Goal: Check status: Check status

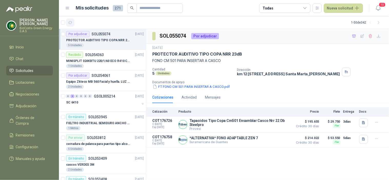
click at [68, 21] on icon "button" at bounding box center [70, 23] width 4 height 4
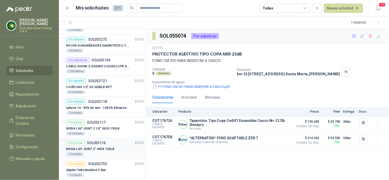
scroll to position [171, 0]
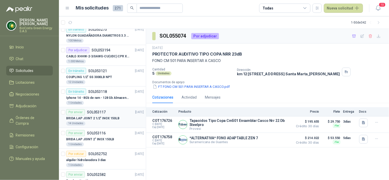
click at [98, 117] on p "BRIDA LAP JOINT 2 1/2" INOX 150LB" at bounding box center [92, 119] width 53 height 5
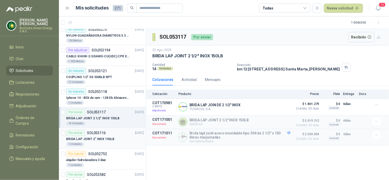
click at [99, 138] on p "BRIDA LAP JOINT 2" INOX 150LB" at bounding box center [90, 139] width 48 height 5
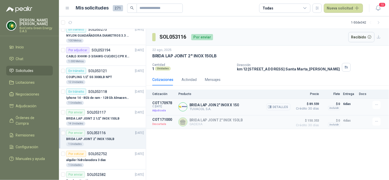
click at [281, 109] on button "Detalles" at bounding box center [279, 107] width 24 height 7
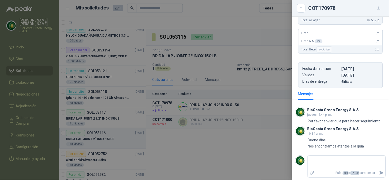
scroll to position [79, 0]
click at [229, 152] on div at bounding box center [194, 90] width 389 height 180
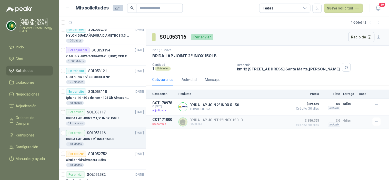
click at [95, 119] on p "BRIDA LAP JOINT 2 1/2" INOX 150LB" at bounding box center [92, 119] width 53 height 5
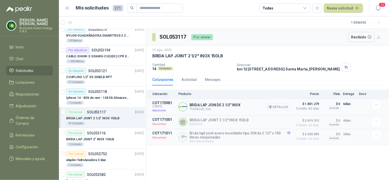
click at [276, 106] on button "Detalles" at bounding box center [279, 107] width 24 height 7
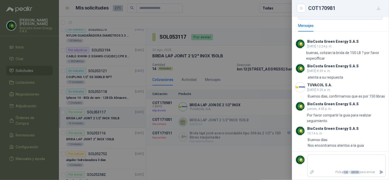
scroll to position [152, 0]
click at [245, 151] on div at bounding box center [194, 90] width 389 height 180
